Goal: Task Accomplishment & Management: Complete application form

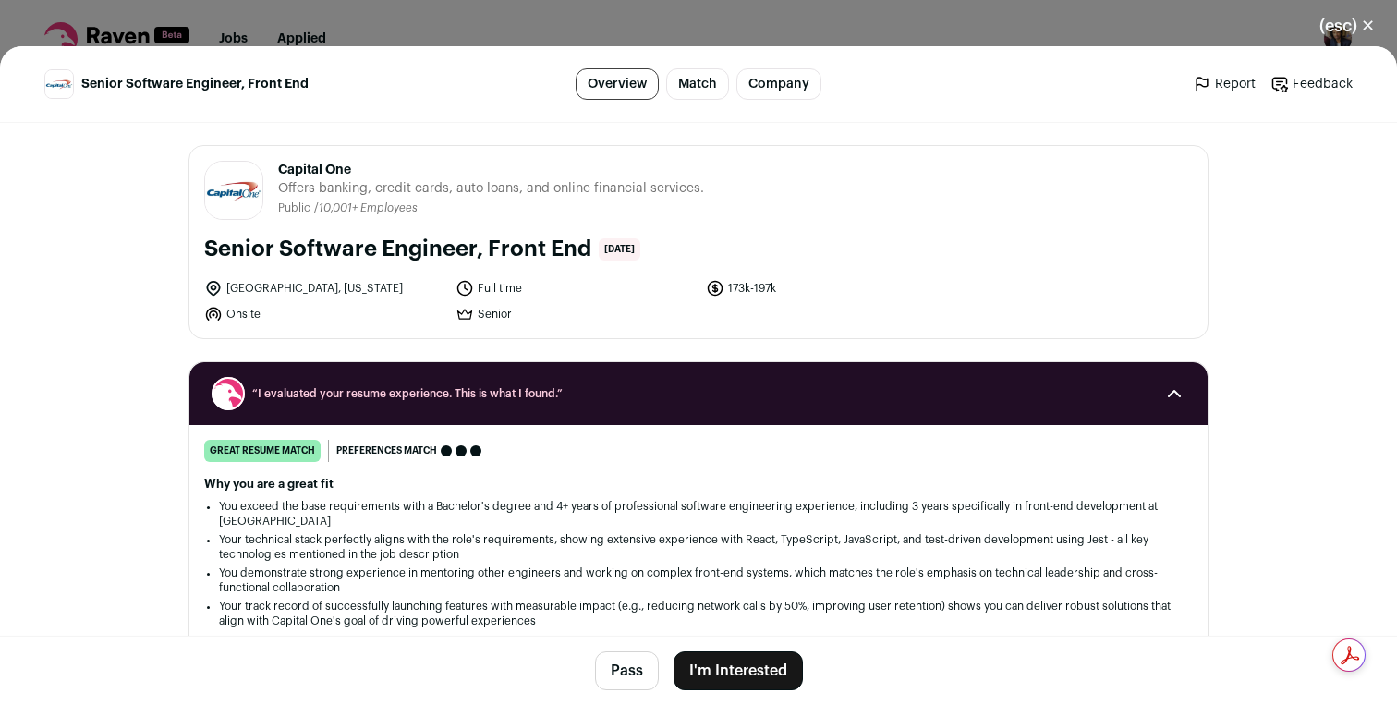
click at [752, 656] on button "I'm Interested" at bounding box center [738, 671] width 129 height 39
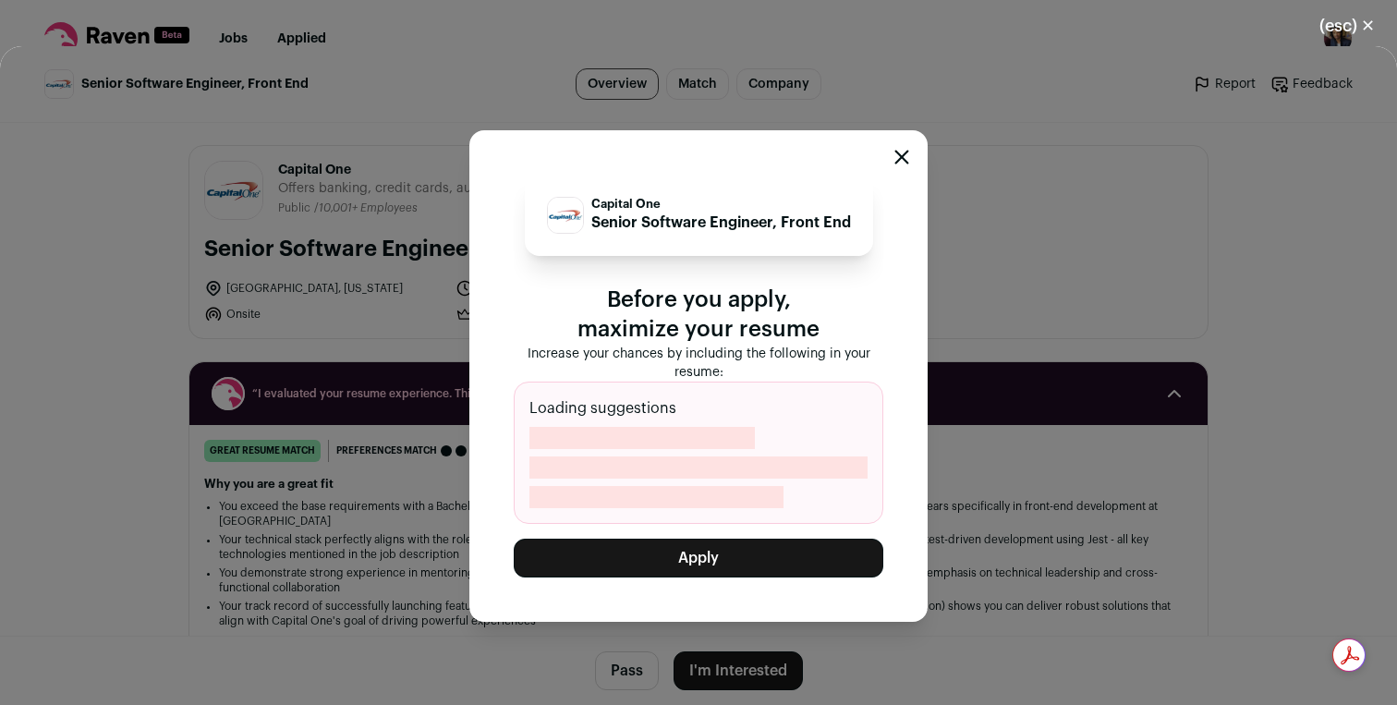
click at [731, 564] on button "Apply" at bounding box center [699, 558] width 370 height 39
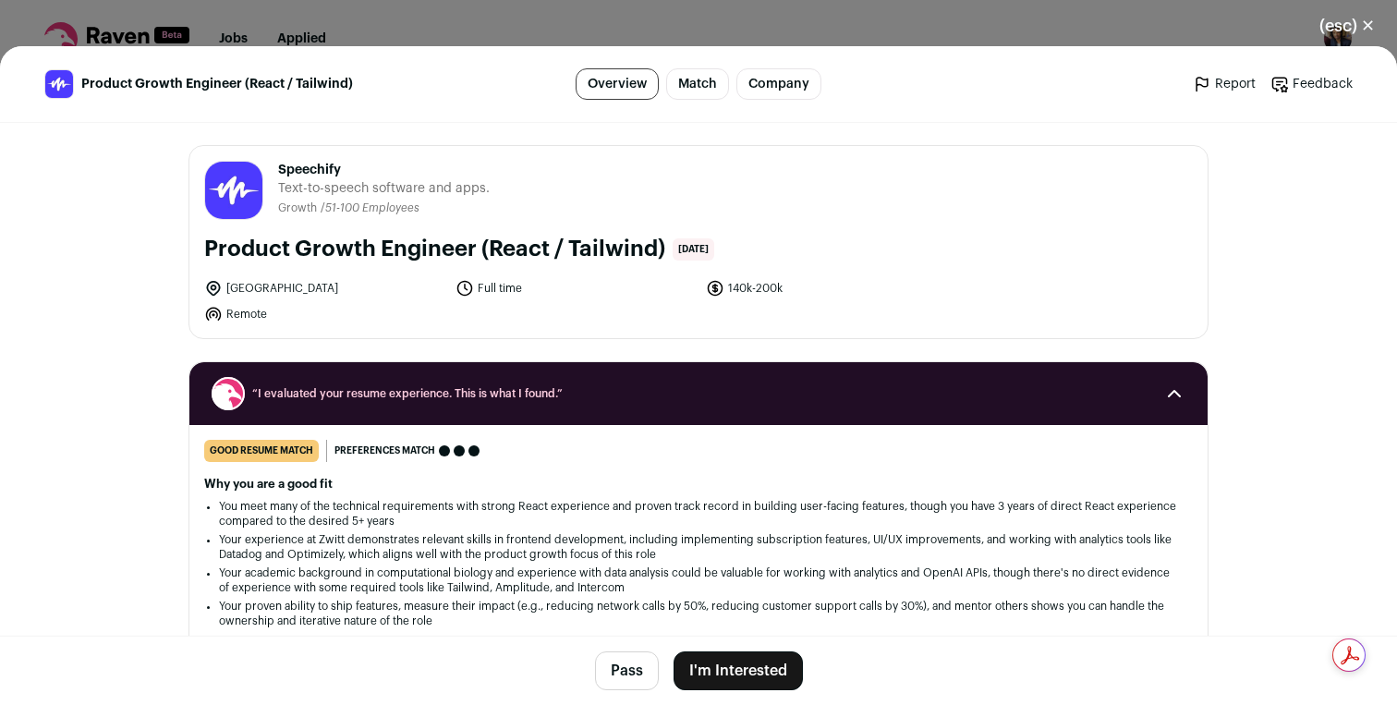
click at [767, 661] on button "I'm Interested" at bounding box center [738, 671] width 129 height 39
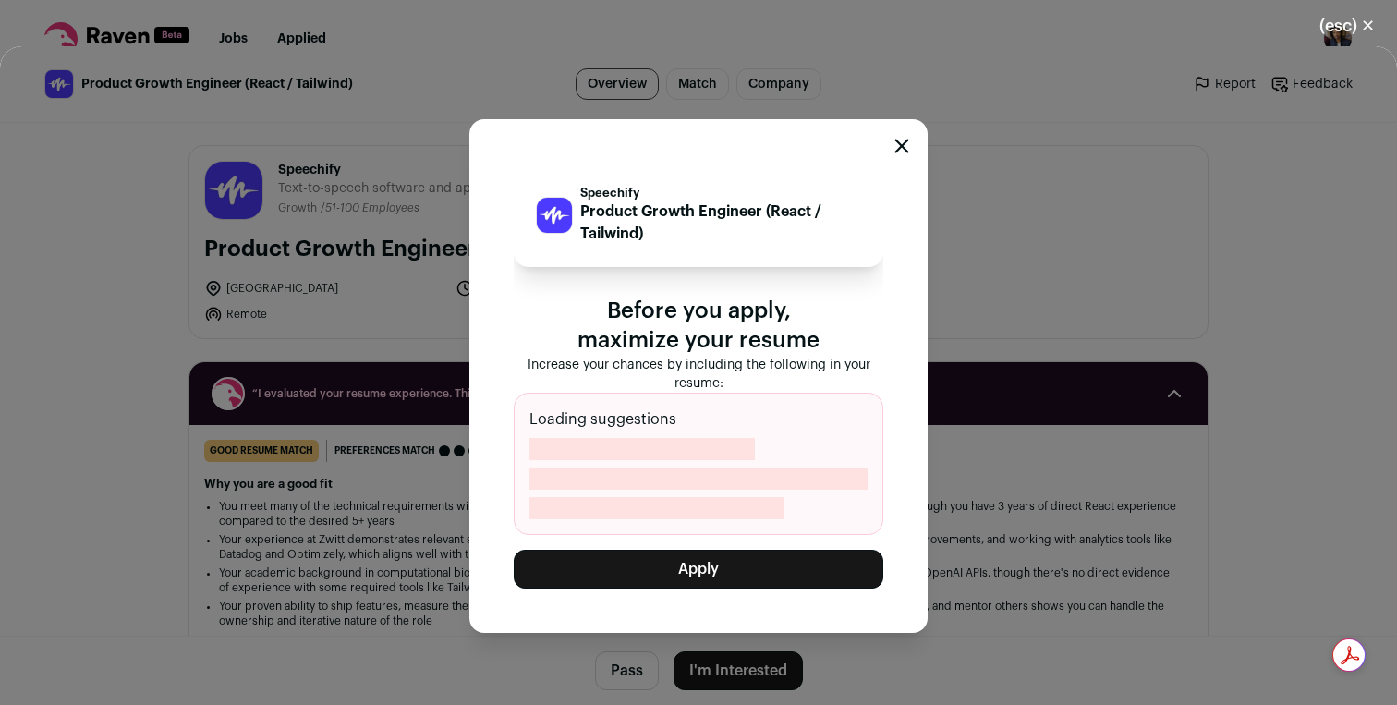
click at [761, 566] on button "Apply" at bounding box center [699, 569] width 370 height 39
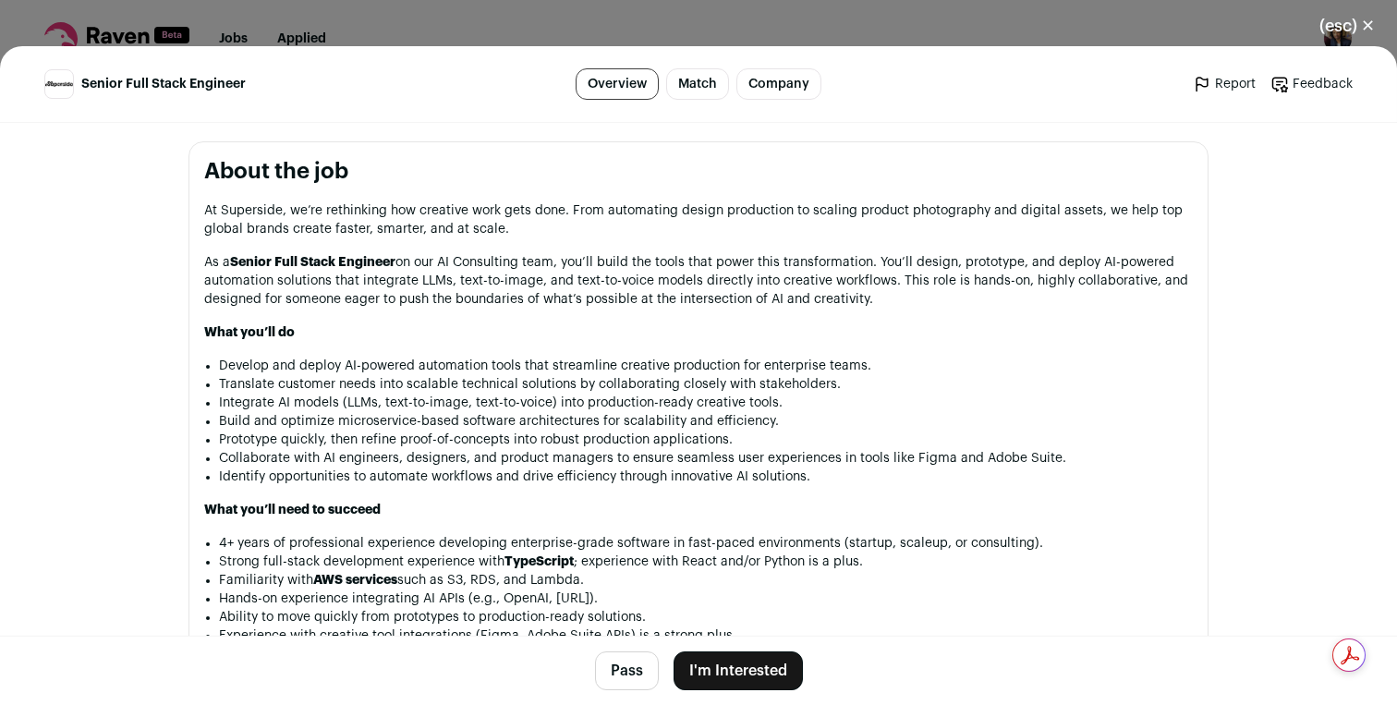
scroll to position [837, 0]
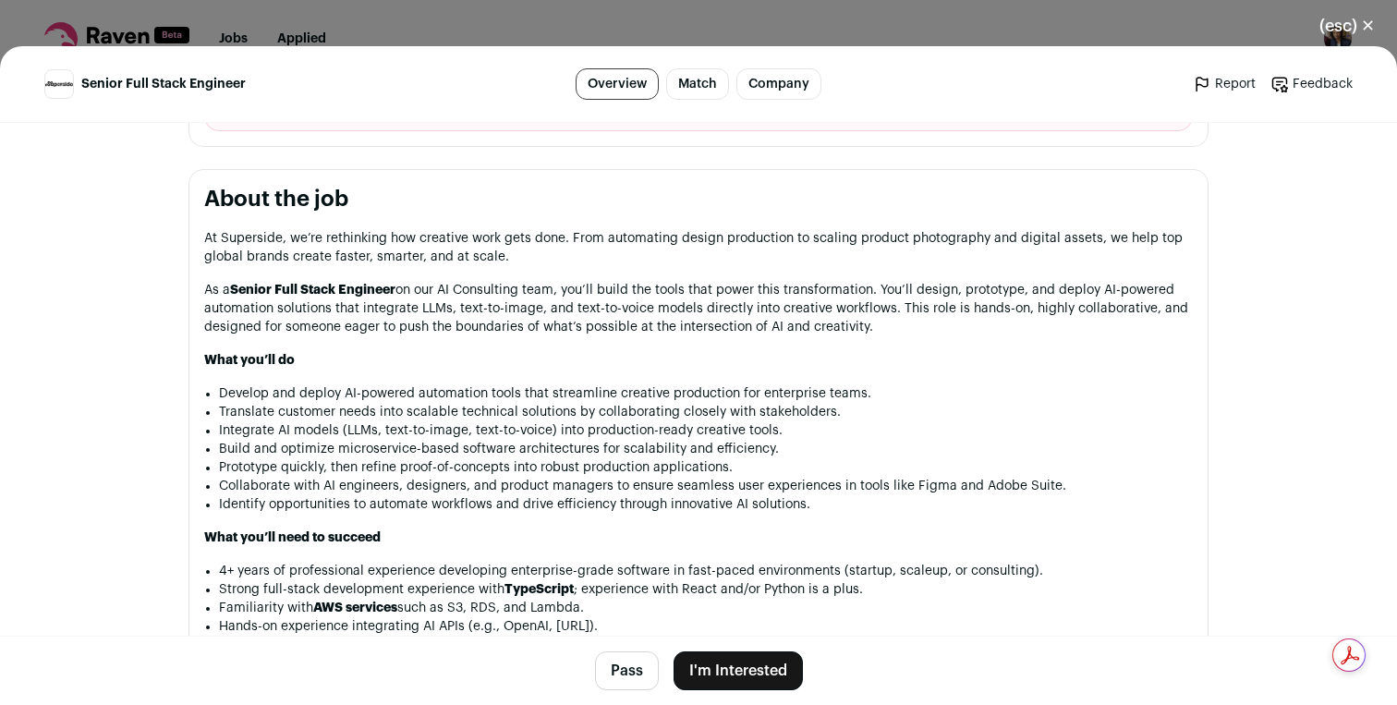
click at [713, 663] on button "I'm Interested" at bounding box center [738, 671] width 129 height 39
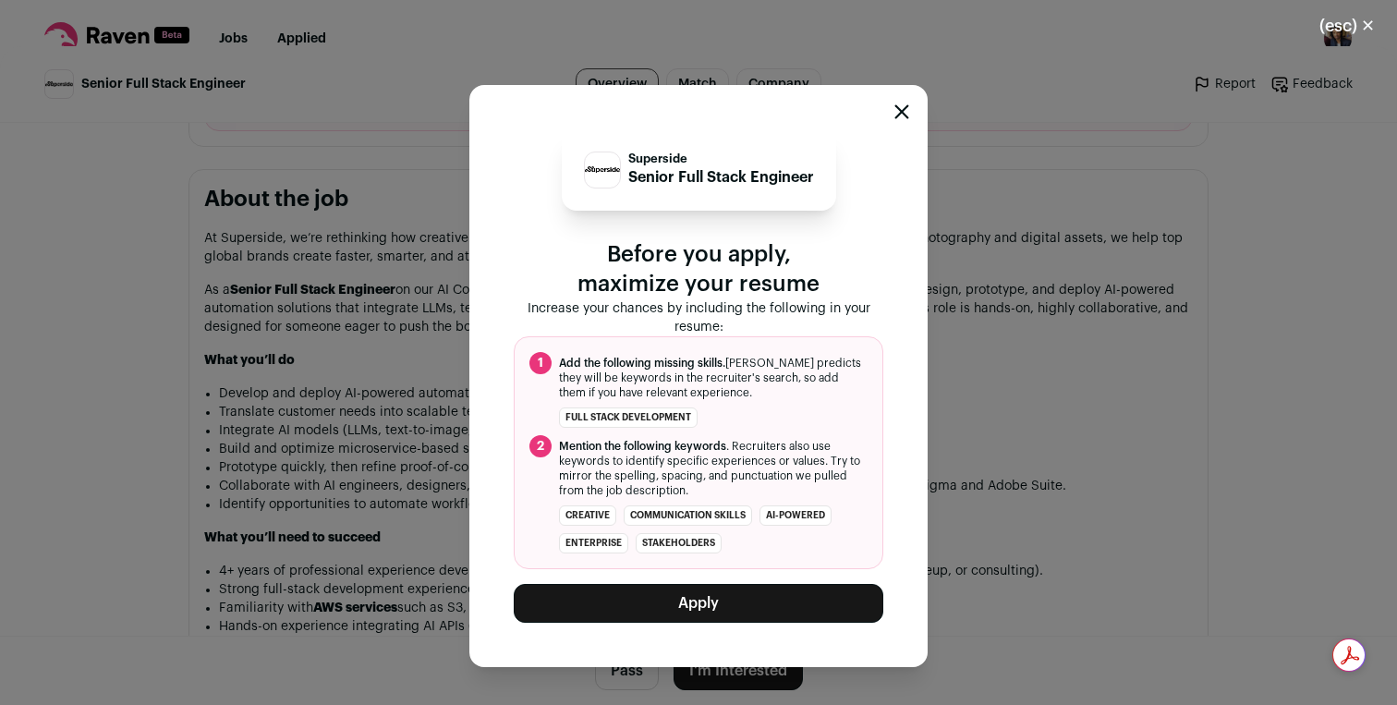
click at [709, 605] on button "Apply" at bounding box center [699, 603] width 370 height 39
